Goal: Information Seeking & Learning: Learn about a topic

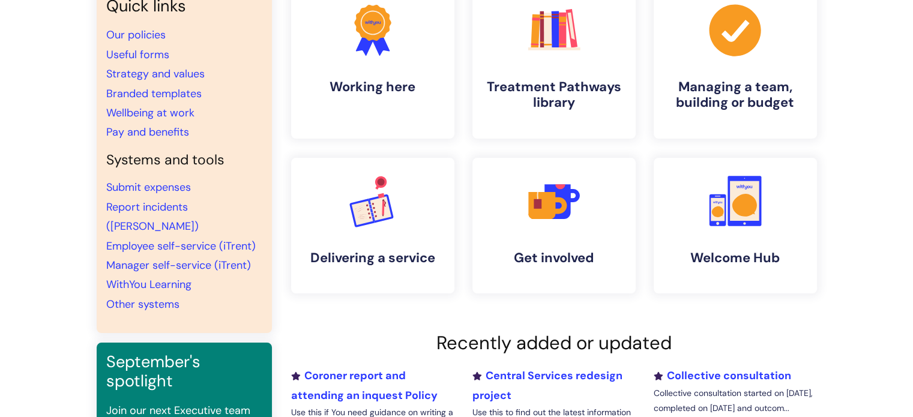
scroll to position [60, 0]
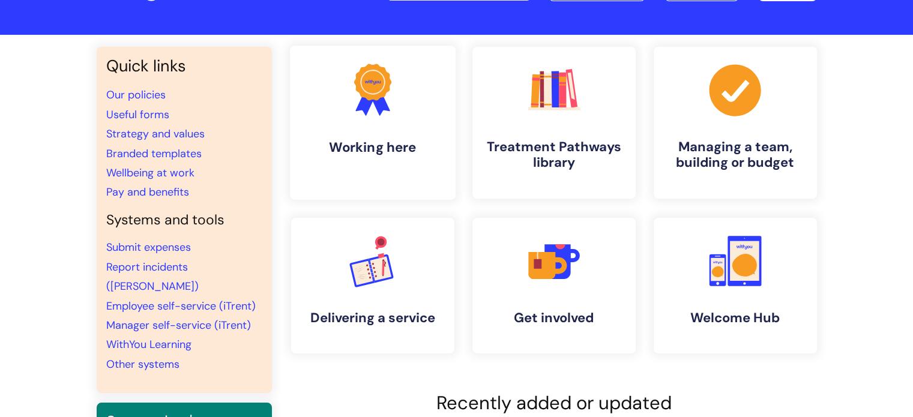
click at [328, 153] on h4 "Working here" at bounding box center [373, 147] width 146 height 16
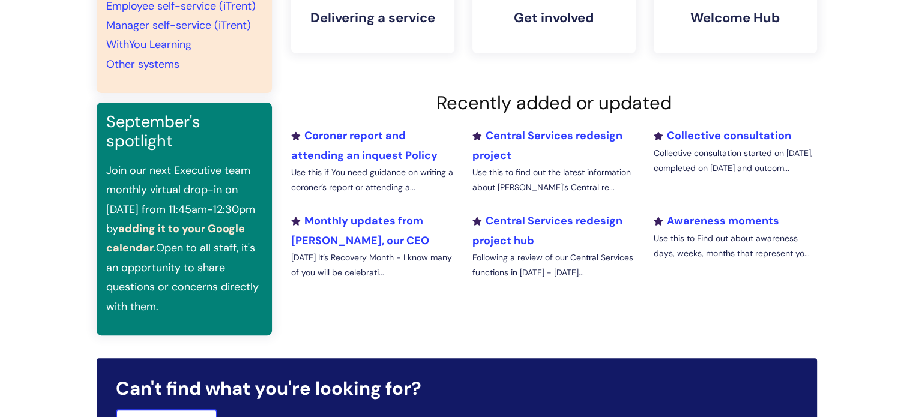
scroll to position [480, 0]
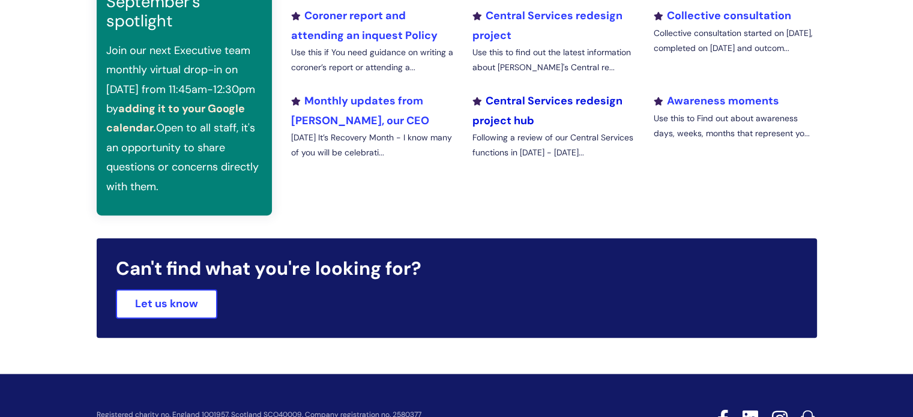
click at [518, 104] on link "Central Services redesign project hub" at bounding box center [547, 111] width 150 height 34
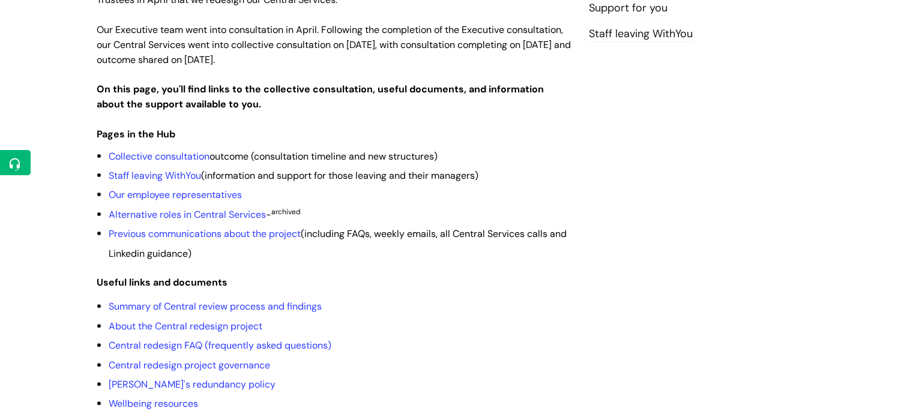
scroll to position [300, 0]
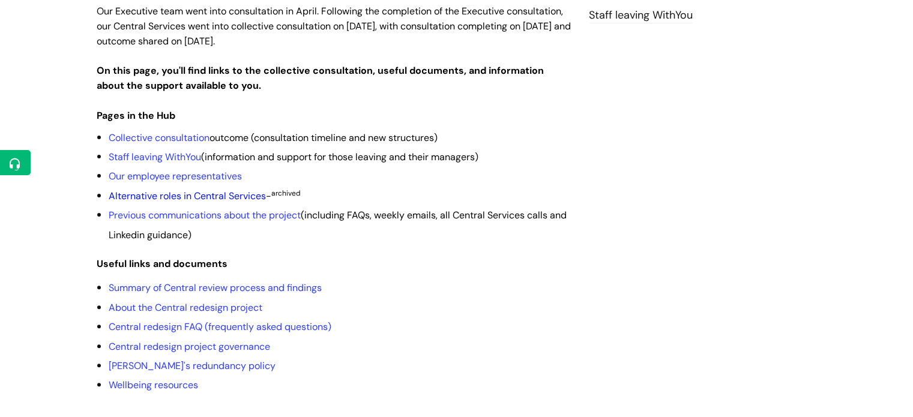
click at [226, 190] on link "Alternative roles in Central Services" at bounding box center [187, 196] width 157 height 13
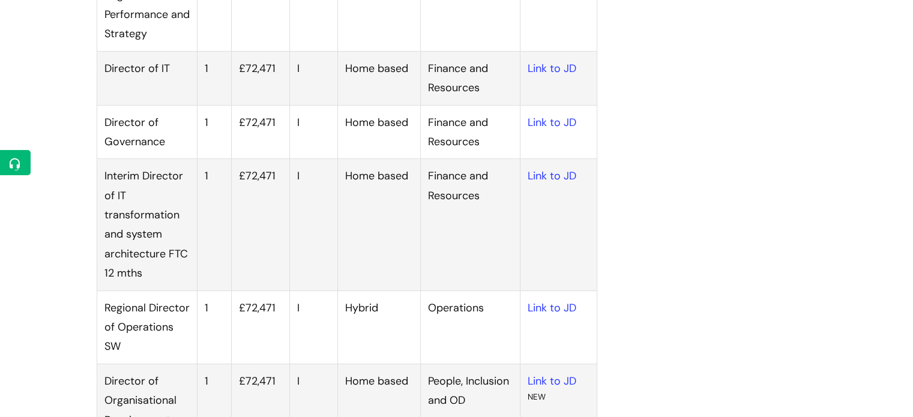
scroll to position [540, 0]
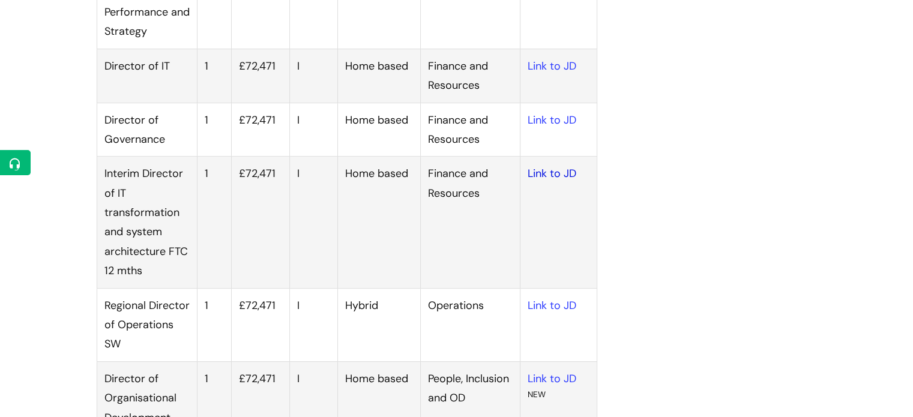
click at [533, 175] on link "Link to JD" at bounding box center [552, 173] width 49 height 14
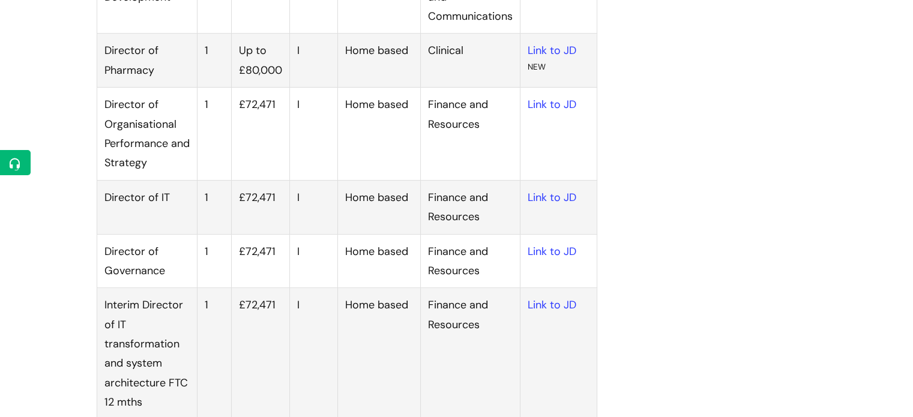
scroll to position [409, 0]
click at [528, 194] on link "Link to JD" at bounding box center [552, 197] width 49 height 14
